Goal: Task Accomplishment & Management: Use online tool/utility

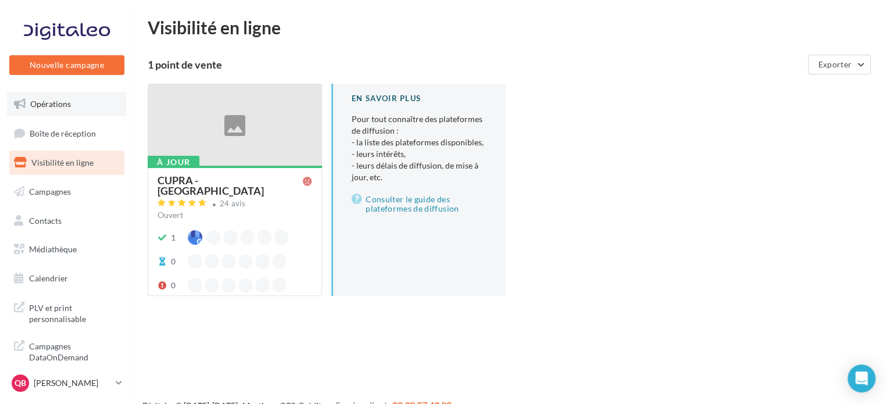
click at [28, 94] on link "Opérations" at bounding box center [67, 104] width 120 height 24
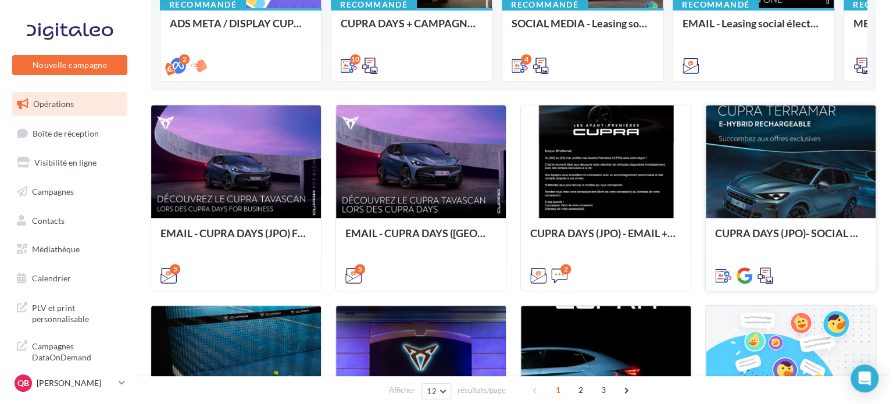
scroll to position [232, 0]
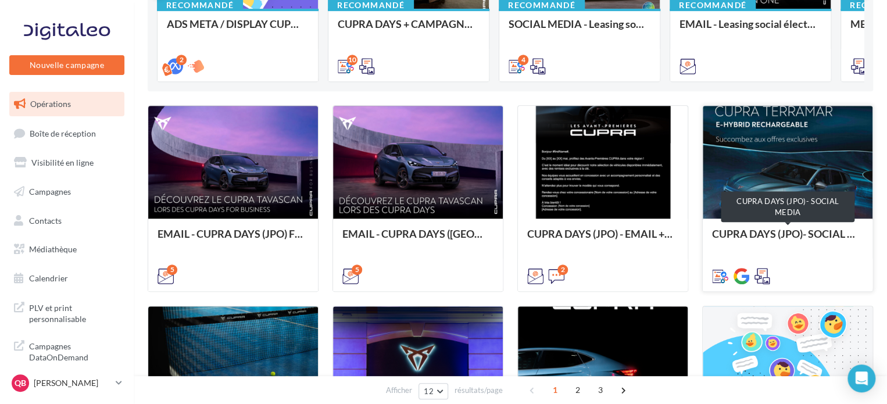
click at [818, 237] on div "CUPRA DAYS (JPO)- SOCIAL MEDIA" at bounding box center [787, 239] width 151 height 23
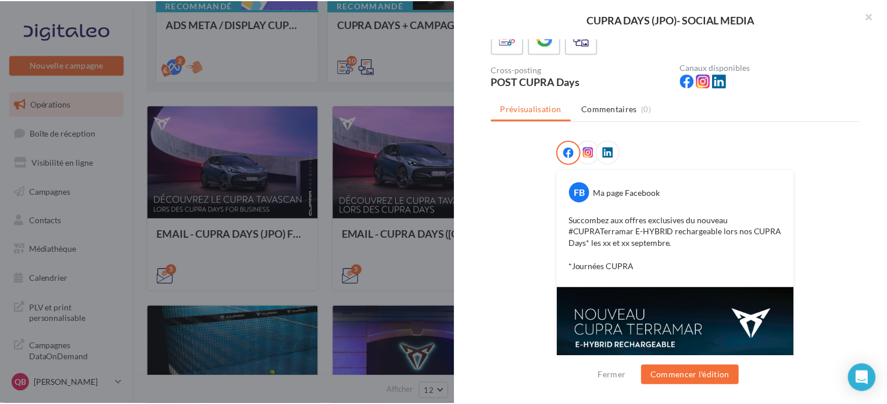
scroll to position [0, 0]
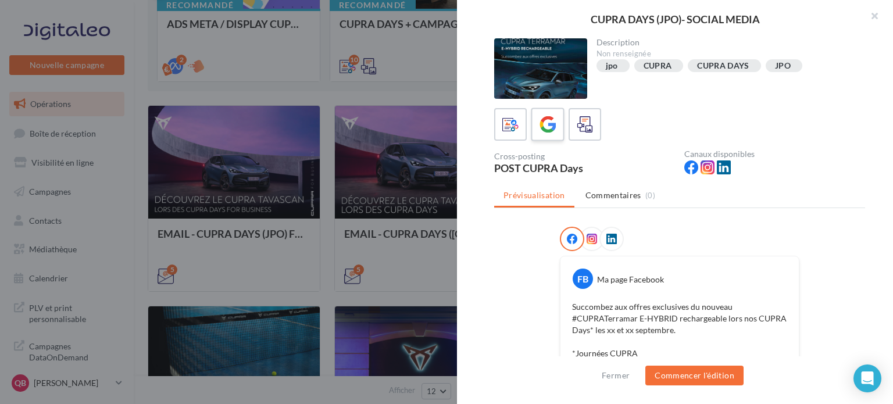
click at [554, 123] on icon at bounding box center [547, 124] width 17 height 17
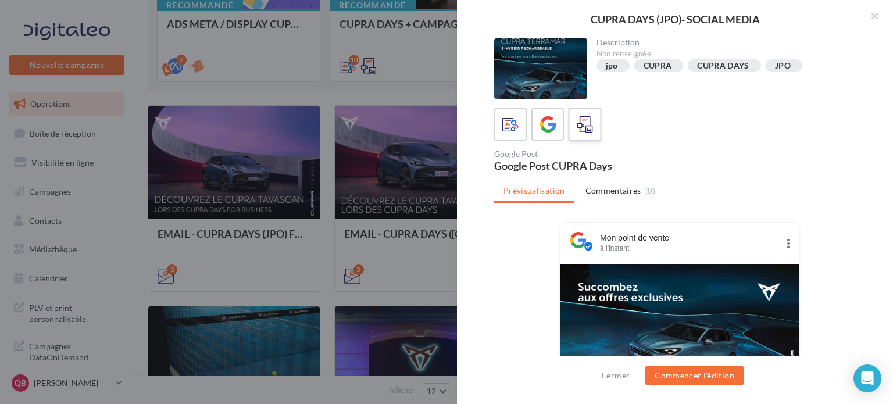
click at [574, 122] on div at bounding box center [585, 125] width 22 height 22
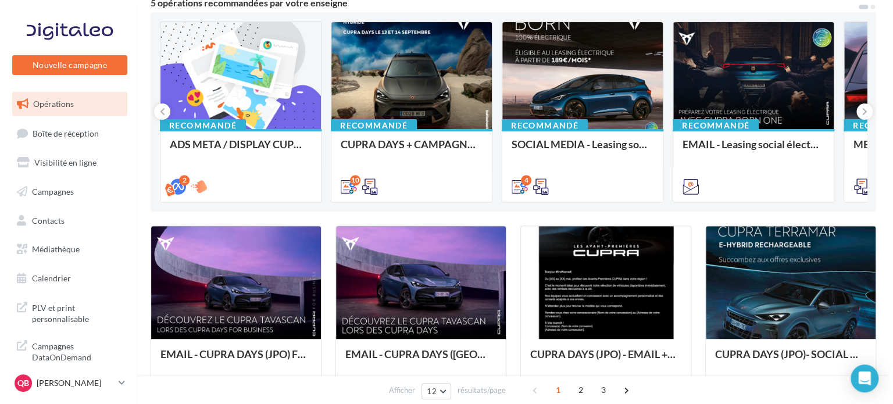
scroll to position [37, 0]
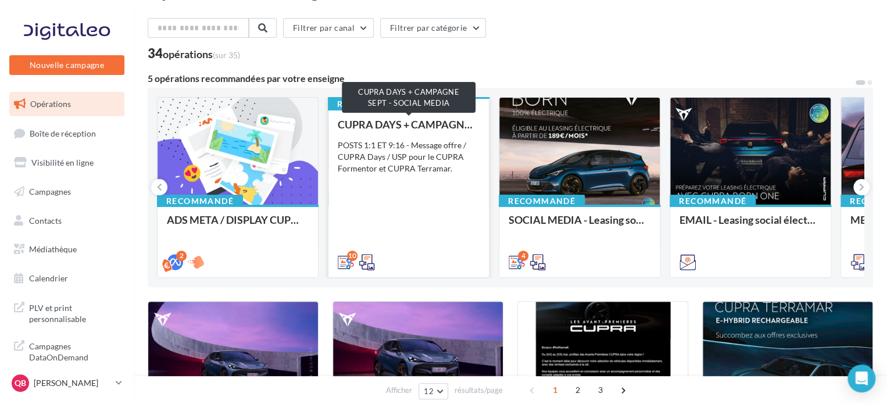
click at [461, 128] on div "CUPRA DAYS + CAMPAGNE SEPT - SOCIAL MEDIA" at bounding box center [409, 125] width 142 height 12
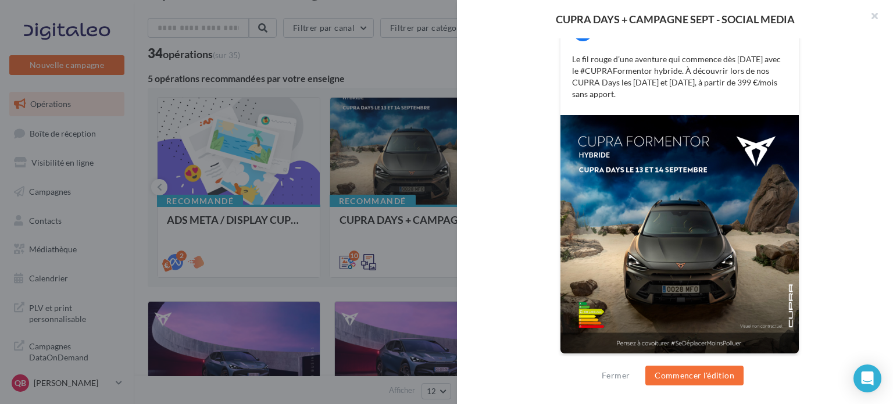
scroll to position [28, 0]
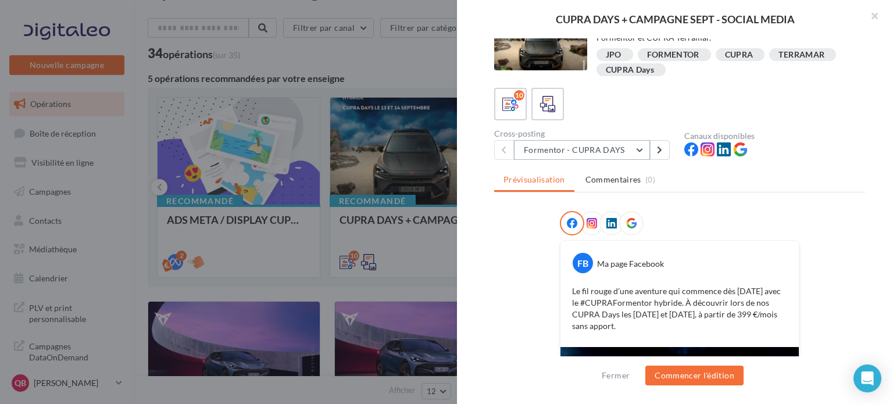
click at [607, 154] on button "Formentor - CUPRA DAYS" at bounding box center [582, 150] width 136 height 20
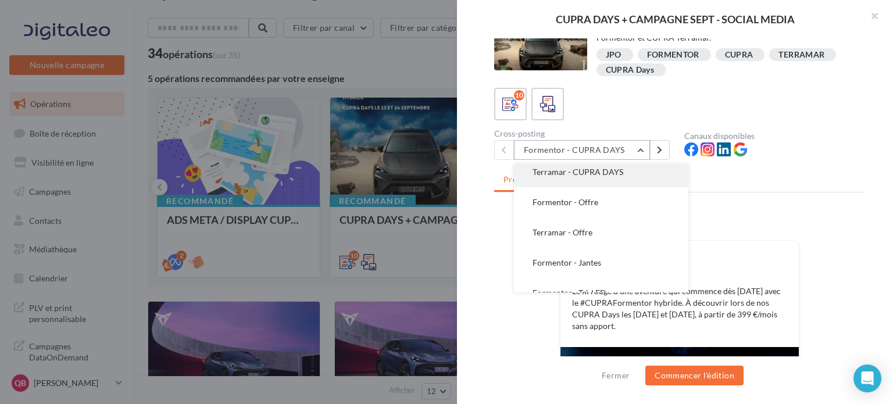
scroll to position [58, 0]
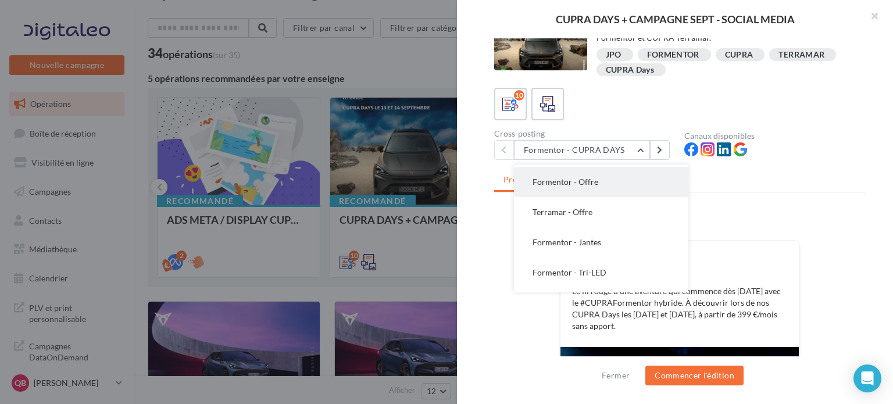
click at [625, 182] on button "Formentor - Offre" at bounding box center [601, 182] width 174 height 30
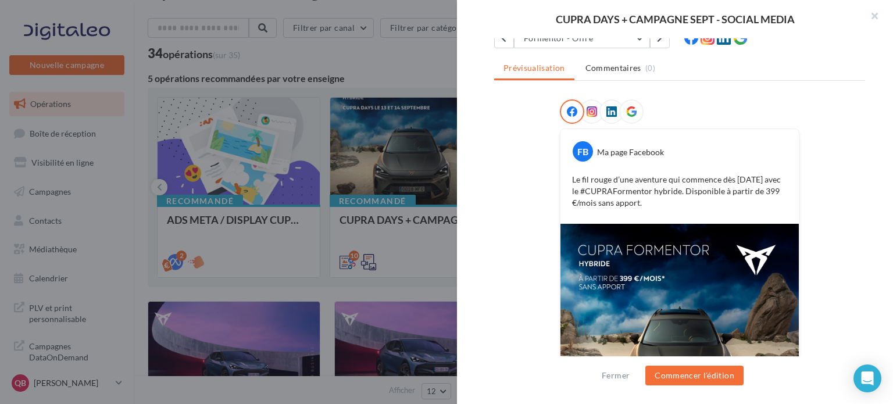
scroll to position [74, 0]
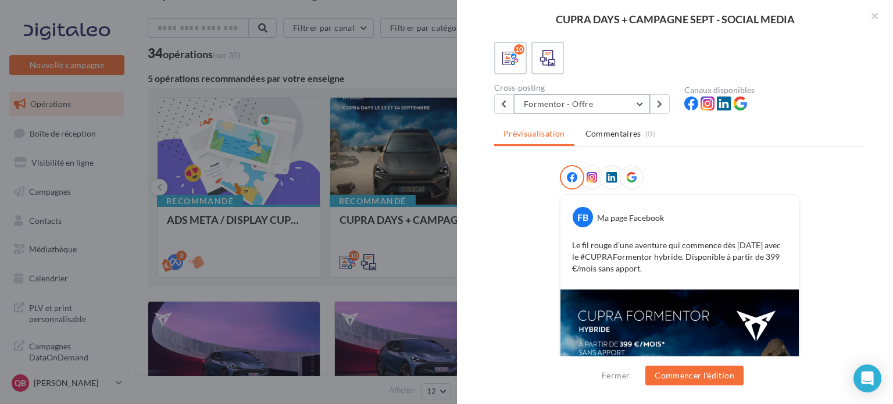
click at [621, 101] on button "Formentor - Offre" at bounding box center [582, 104] width 136 height 20
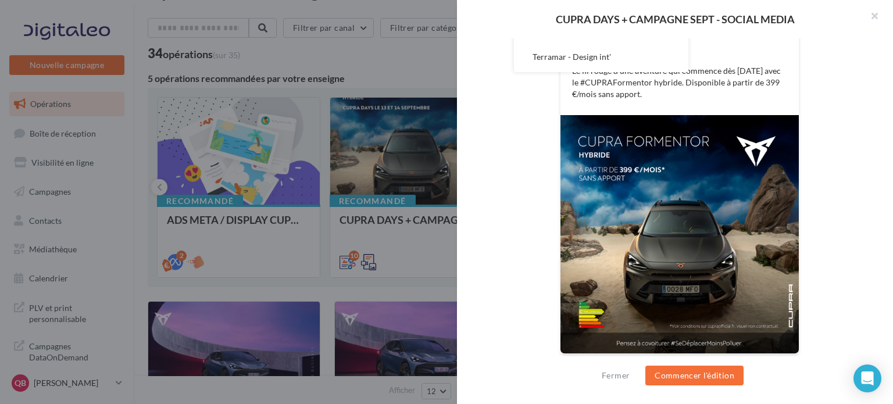
scroll to position [16, 0]
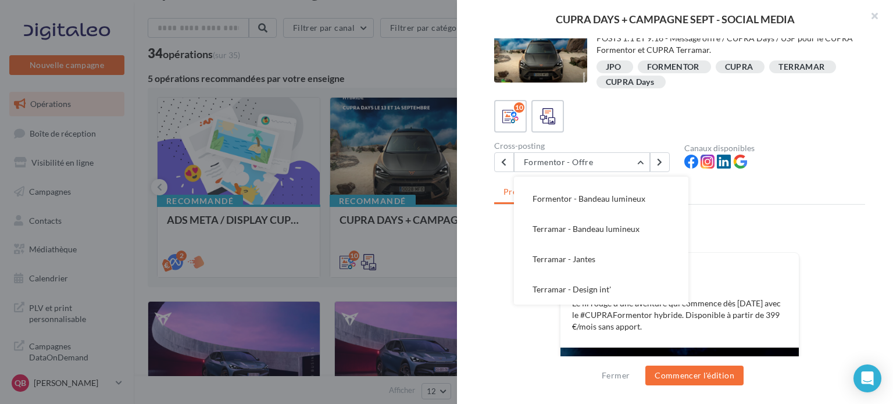
drag, startPoint x: 867, startPoint y: 174, endPoint x: 786, endPoint y: 177, distance: 80.8
click at [865, 174] on div "Description POSTS 1:1 ET 9:16 - Message offre / CUPRA Days / USP pour le CUPRA …" at bounding box center [679, 202] width 445 height 328
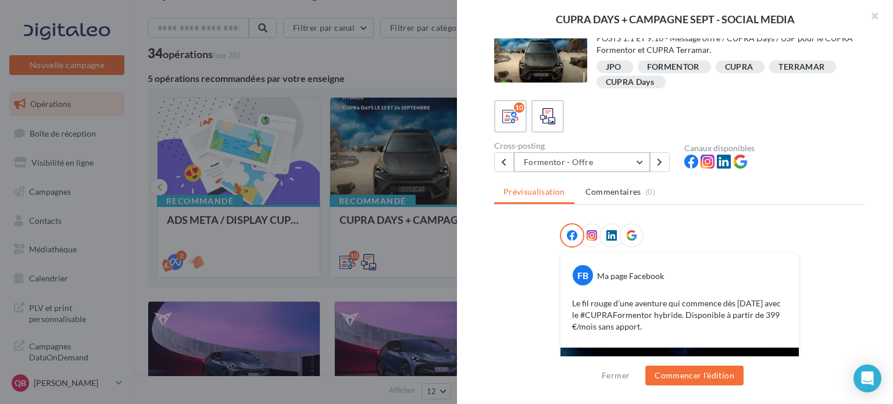
click at [581, 160] on button "Formentor - Offre" at bounding box center [582, 162] width 136 height 20
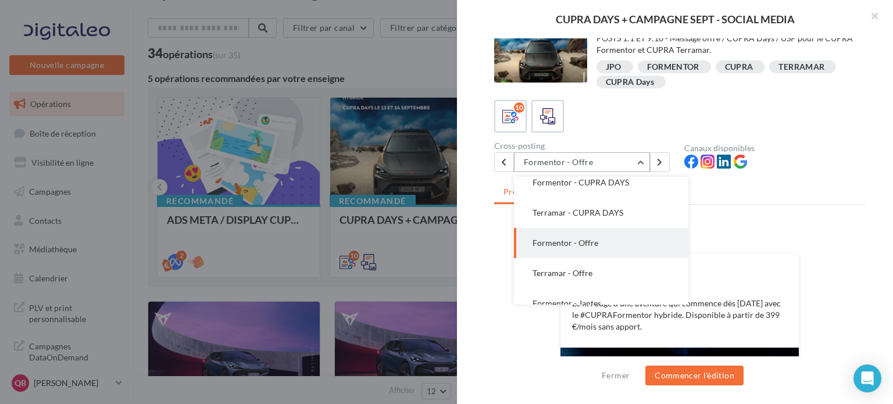
scroll to position [0, 0]
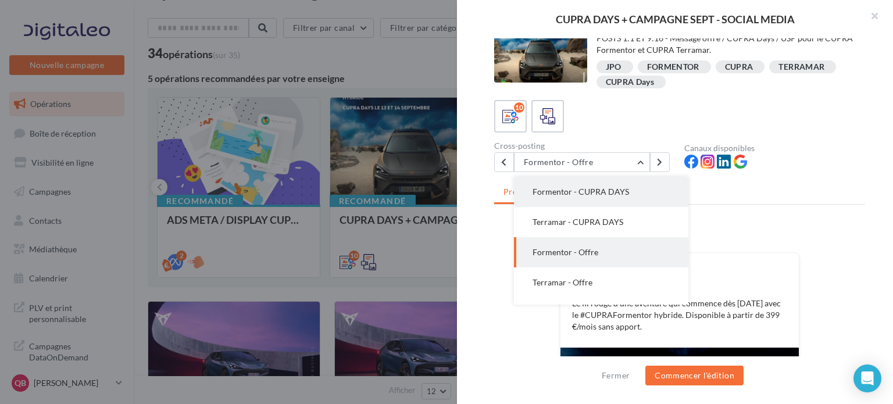
click at [626, 201] on button "Formentor - CUPRA DAYS" at bounding box center [601, 192] width 174 height 30
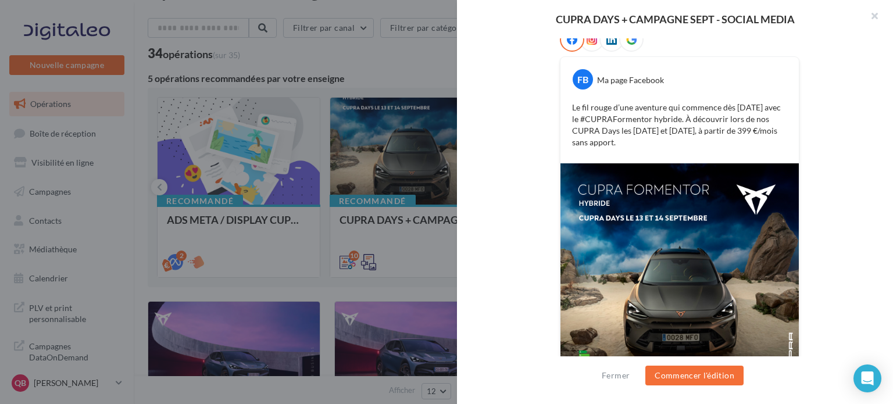
scroll to position [232, 0]
